Goal: Check status: Check status

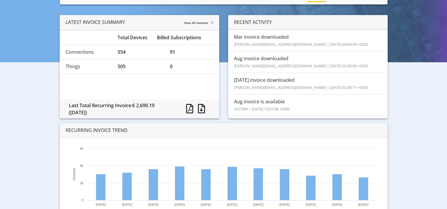
scroll to position [53, 0]
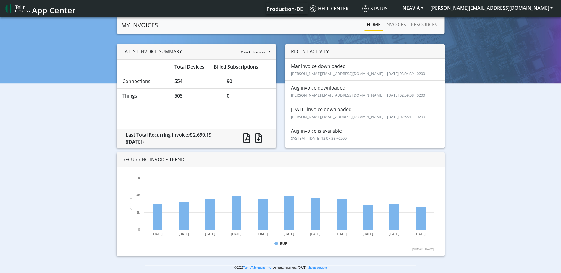
drag, startPoint x: 236, startPoint y: 84, endPoint x: 225, endPoint y: 82, distance: 11.1
click at [225, 82] on div "90" at bounding box center [248, 81] width 52 height 7
drag, startPoint x: 194, startPoint y: 136, endPoint x: 214, endPoint y: 134, distance: 19.9
click at [214, 134] on div "Last Total Recurring Invoice: € 2,690.19 ([DATE])" at bounding box center [177, 138] width 113 height 14
drag, startPoint x: 214, startPoint y: 134, endPoint x: 259, endPoint y: 137, distance: 44.5
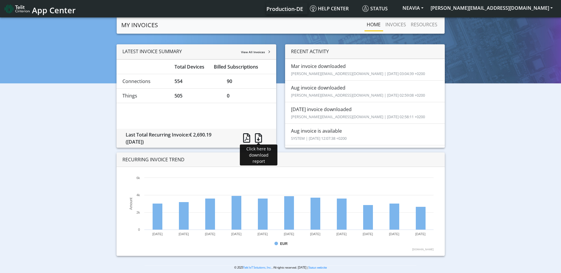
click at [259, 137] on span at bounding box center [258, 137] width 7 height 9
click at [402, 23] on link "INVOICES" at bounding box center [395, 25] width 25 height 12
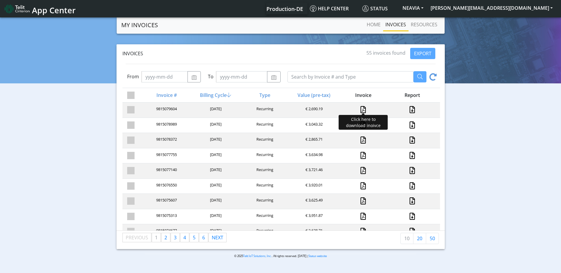
click at [360, 109] on link at bounding box center [362, 109] width 5 height 7
click at [373, 25] on link "Home" at bounding box center [373, 25] width 19 height 12
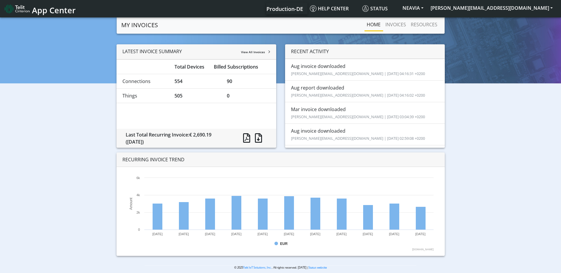
drag, startPoint x: 230, startPoint y: 82, endPoint x: 224, endPoint y: 83, distance: 6.0
click at [224, 83] on div "90" at bounding box center [248, 81] width 52 height 7
